Goal: Task Accomplishment & Management: Use online tool/utility

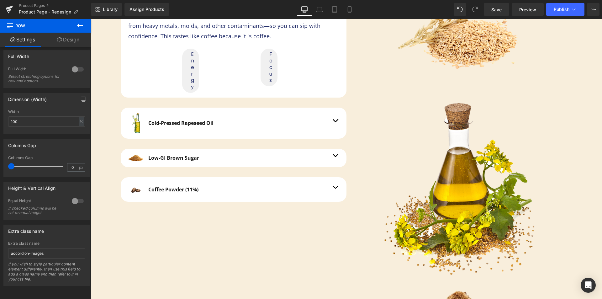
scroll to position [1418, 0]
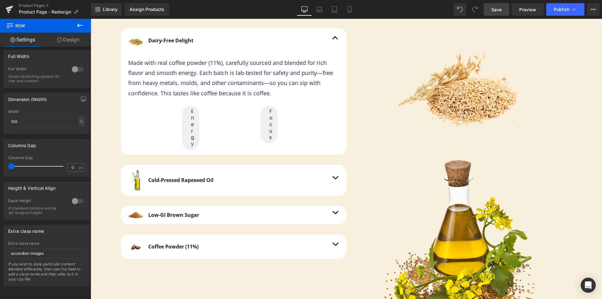
click at [494, 7] on span "Save" at bounding box center [496, 9] width 10 height 7
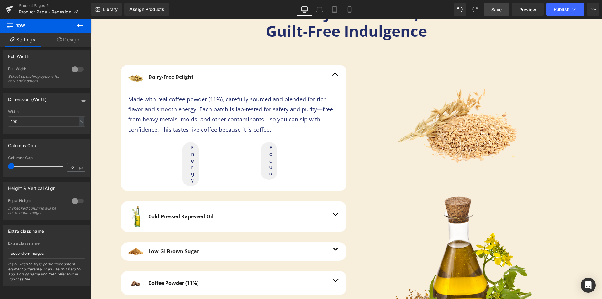
scroll to position [1324, 0]
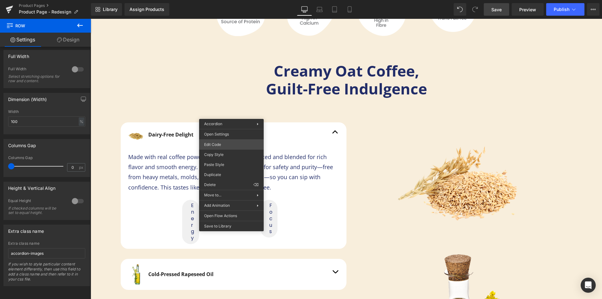
click at [231, 0] on div "Row You are previewing how the will restyle your page. You can not edit Element…" at bounding box center [301, 0] width 602 height 0
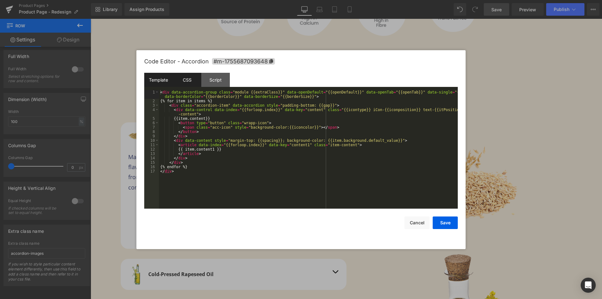
click at [186, 75] on div "CSS" at bounding box center [187, 80] width 29 height 14
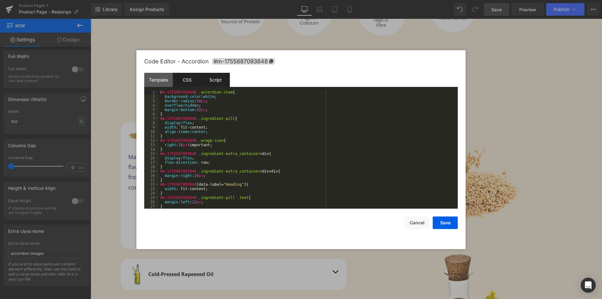
click at [226, 78] on div "Script" at bounding box center [215, 80] width 29 height 14
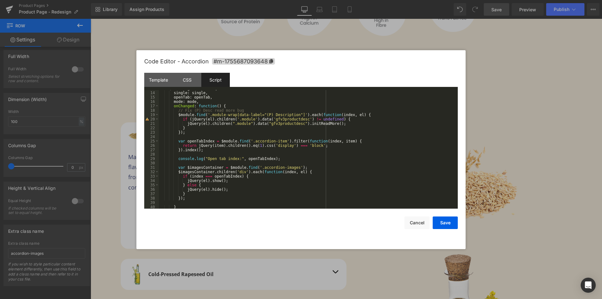
scroll to position [94, 0]
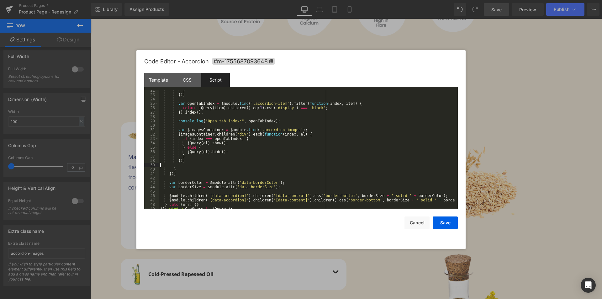
click at [191, 165] on div "} }) ; var openTabIndex = $module . find ( '.accordion-item' ) . filter ( funct…" at bounding box center [307, 151] width 296 height 127
click at [192, 160] on div "} }) ; var openTabIndex = $module . find ( '.accordion-item' ) . filter ( funct…" at bounding box center [307, 151] width 296 height 127
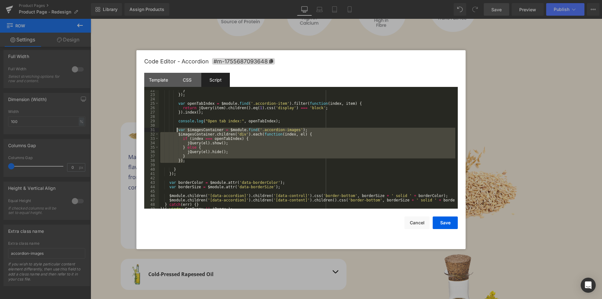
drag, startPoint x: 185, startPoint y: 161, endPoint x: 177, endPoint y: 131, distance: 31.0
click at [177, 131] on div "} }) ; var openTabIndex = $module . find ( '.accordion-item' ) . filter ( funct…" at bounding box center [307, 151] width 296 height 127
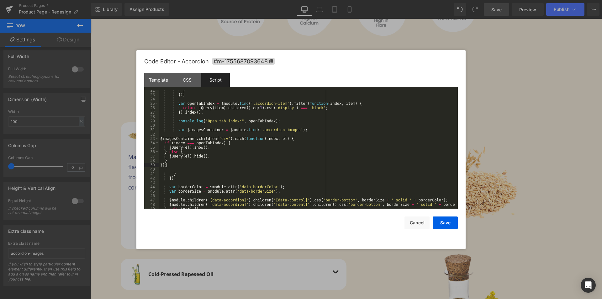
click at [205, 139] on div "} }) ; var openTabIndex = $module . find ( '.accordion-item' ) . filter ( funct…" at bounding box center [307, 151] width 296 height 127
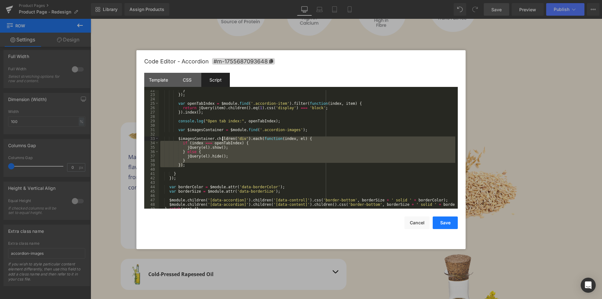
click at [443, 216] on button "Save" at bounding box center [445, 222] width 25 height 13
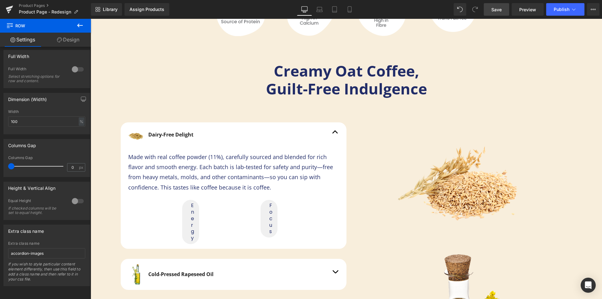
drag, startPoint x: 503, startPoint y: 10, endPoint x: 405, endPoint y: 276, distance: 283.7
click at [503, 10] on link "Save" at bounding box center [496, 9] width 25 height 13
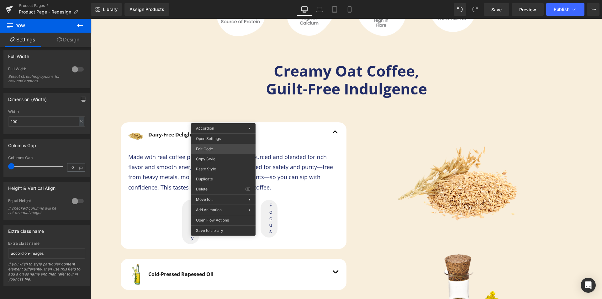
click at [219, 0] on div "Row You are previewing how the will restyle your page. You can not edit Element…" at bounding box center [301, 0] width 602 height 0
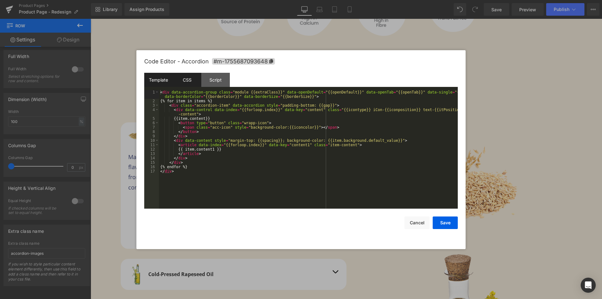
click at [184, 78] on div "CSS" at bounding box center [187, 80] width 29 height 14
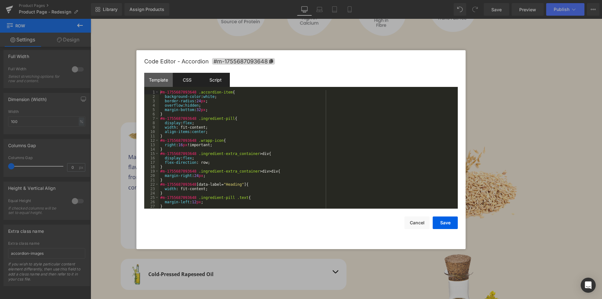
click at [212, 78] on div "Script" at bounding box center [215, 80] width 29 height 14
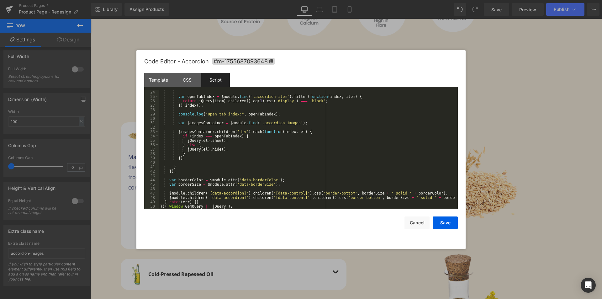
scroll to position [101, 0]
click at [205, 158] on div "var openTabIndex = $module . find ( '.accordion-item' ) . filter ( function ( i…" at bounding box center [307, 153] width 296 height 127
click at [220, 159] on div "var openTabIndex = $module . find ( '.accordion-item' ) . filter ( function ( i…" at bounding box center [307, 153] width 296 height 127
click at [218, 156] on div "var openTabIndex = $module . find ( '.accordion-item' ) . filter ( function ( i…" at bounding box center [307, 153] width 296 height 127
click at [303, 123] on div "var openTabIndex = $module . find ( '.accordion-item' ) . filter ( function ( i…" at bounding box center [307, 153] width 296 height 127
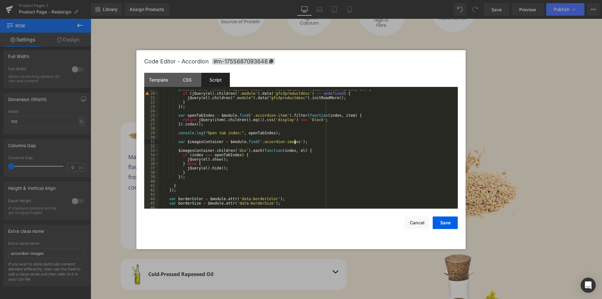
scroll to position [82, 0]
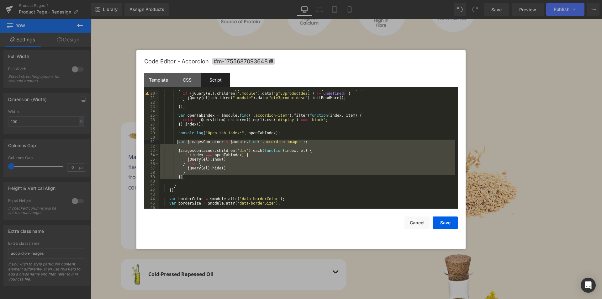
drag, startPoint x: 186, startPoint y: 177, endPoint x: 176, endPoint y: 142, distance: 36.8
click at [176, 142] on div "$module . find ( '.module-wrap[data-label="(P) Description"]' ) . each ( functi…" at bounding box center [307, 150] width 296 height 127
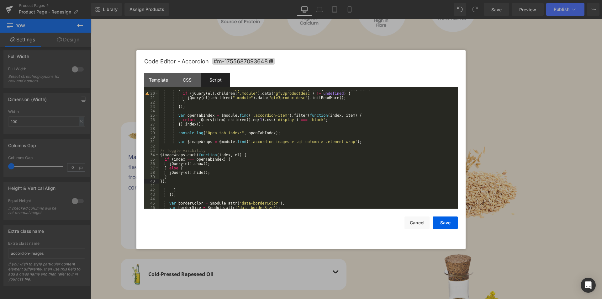
click at [197, 146] on div "$module . find ( '.module-wrap[data-label="(P) Description"]' ) . each ( functi…" at bounding box center [307, 150] width 296 height 127
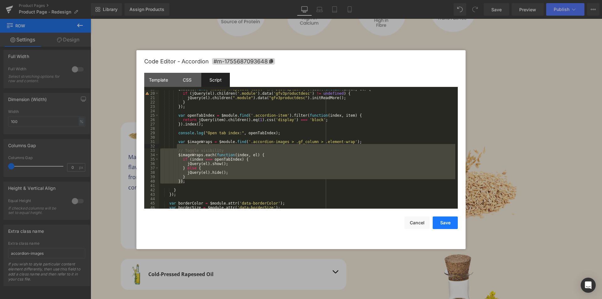
click at [448, 226] on button "Save" at bounding box center [445, 222] width 25 height 13
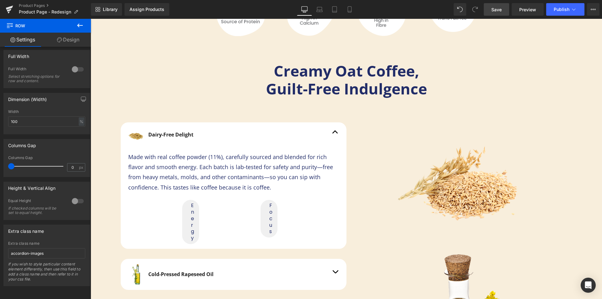
click at [498, 11] on span "Save" at bounding box center [496, 9] width 10 height 7
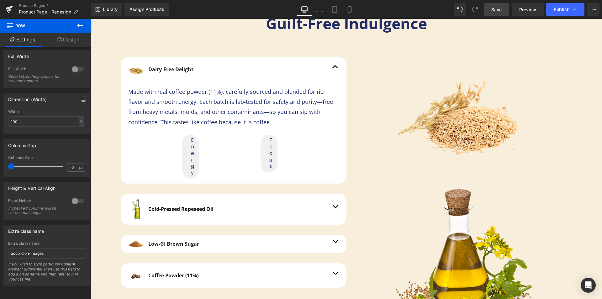
scroll to position [1324, 0]
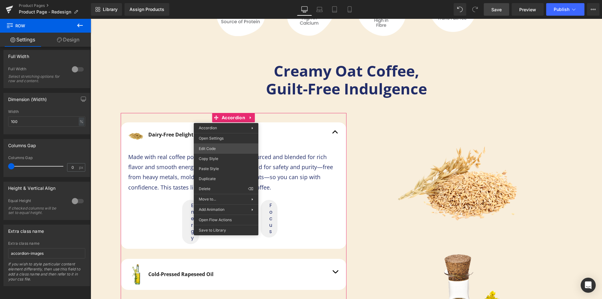
click at [229, 0] on div "Row You are previewing how the will restyle your page. You can not edit Element…" at bounding box center [301, 0] width 602 height 0
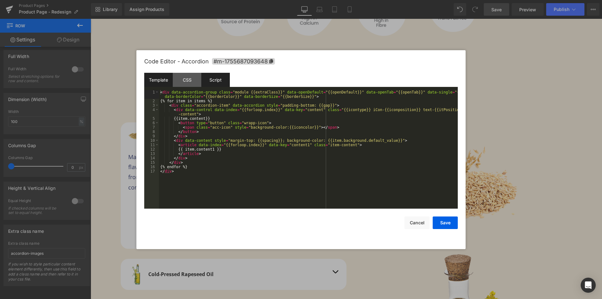
click at [217, 82] on div "Script" at bounding box center [215, 80] width 29 height 14
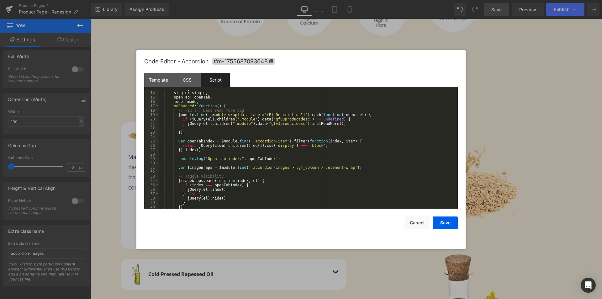
scroll to position [75, 0]
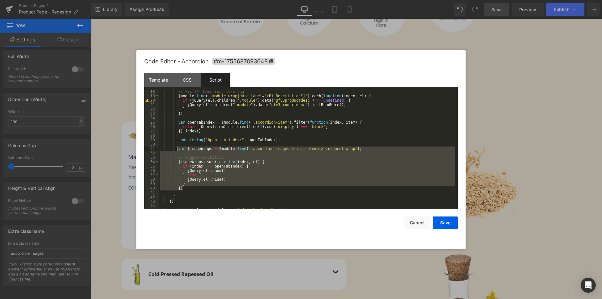
drag, startPoint x: 186, startPoint y: 189, endPoint x: 176, endPoint y: 149, distance: 40.8
click at [176, 149] on div "// Fix (P) Desc read more bug $module . find ( '.module-wrap[data-label="(P) De…" at bounding box center [307, 152] width 296 height 127
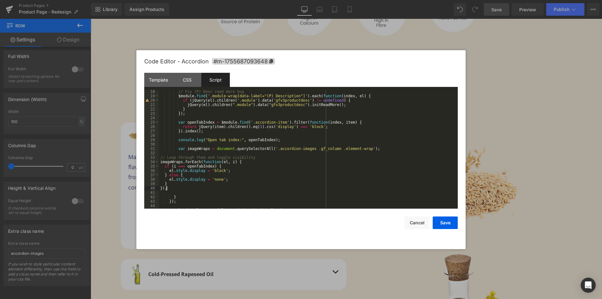
click at [189, 153] on div "// Fix (P) Desc read more bug $module . find ( '.module-wrap[data-label="(P) De…" at bounding box center [307, 152] width 296 height 127
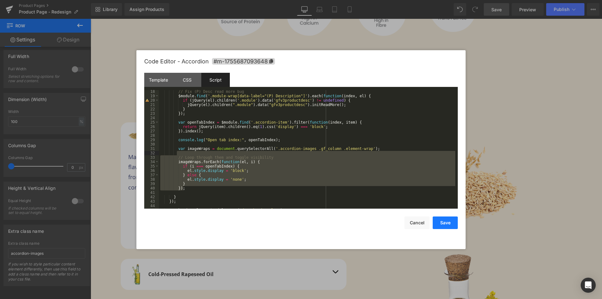
click at [446, 224] on button "Save" at bounding box center [445, 222] width 25 height 13
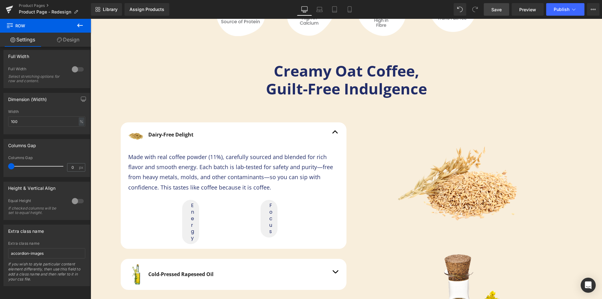
click at [494, 12] on span "Save" at bounding box center [496, 9] width 10 height 7
click at [503, 11] on link "Save" at bounding box center [496, 9] width 25 height 13
